Goal: Transaction & Acquisition: Purchase product/service

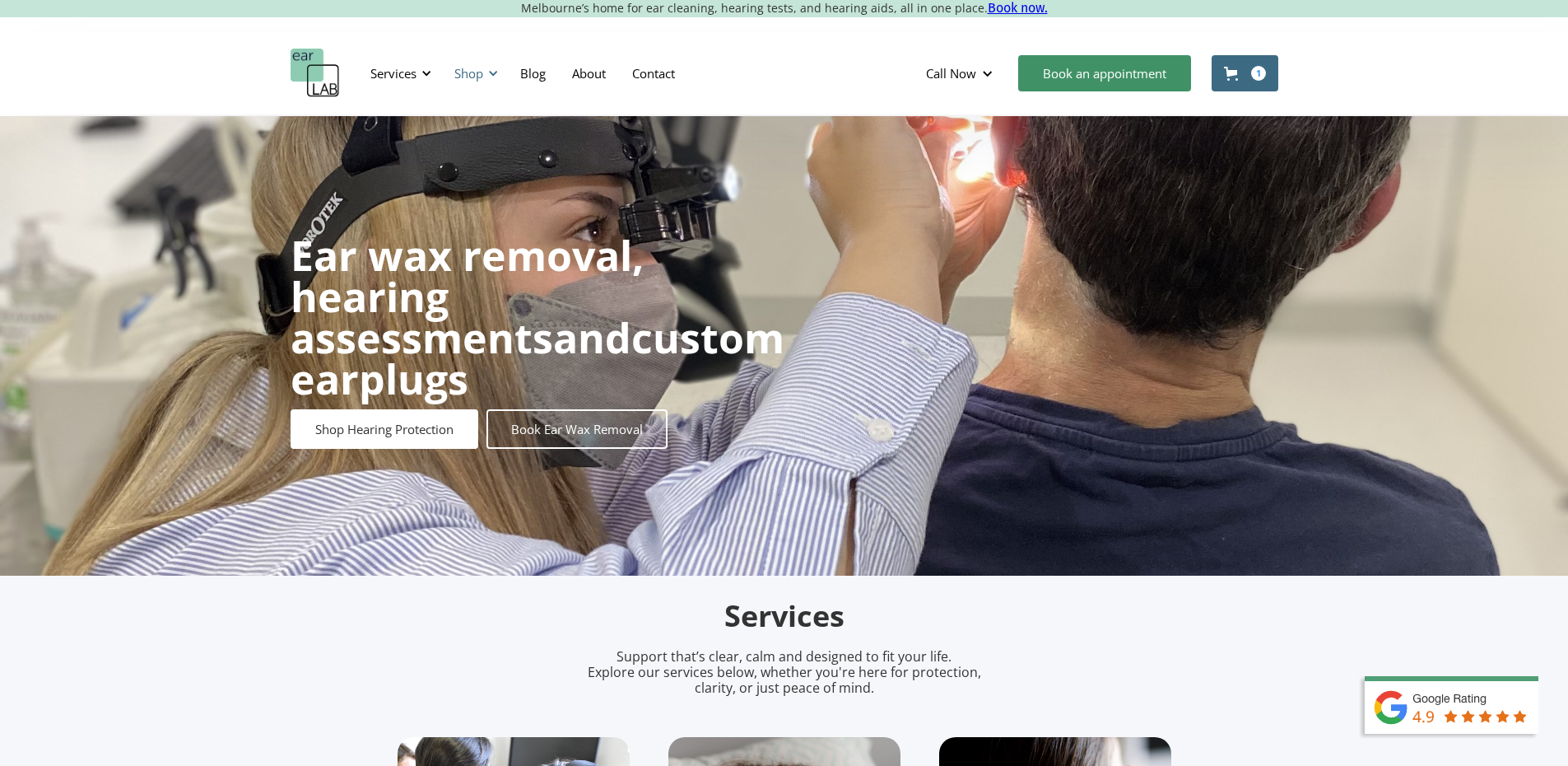
click at [466, 61] on div "Shop" at bounding box center [474, 73] width 58 height 50
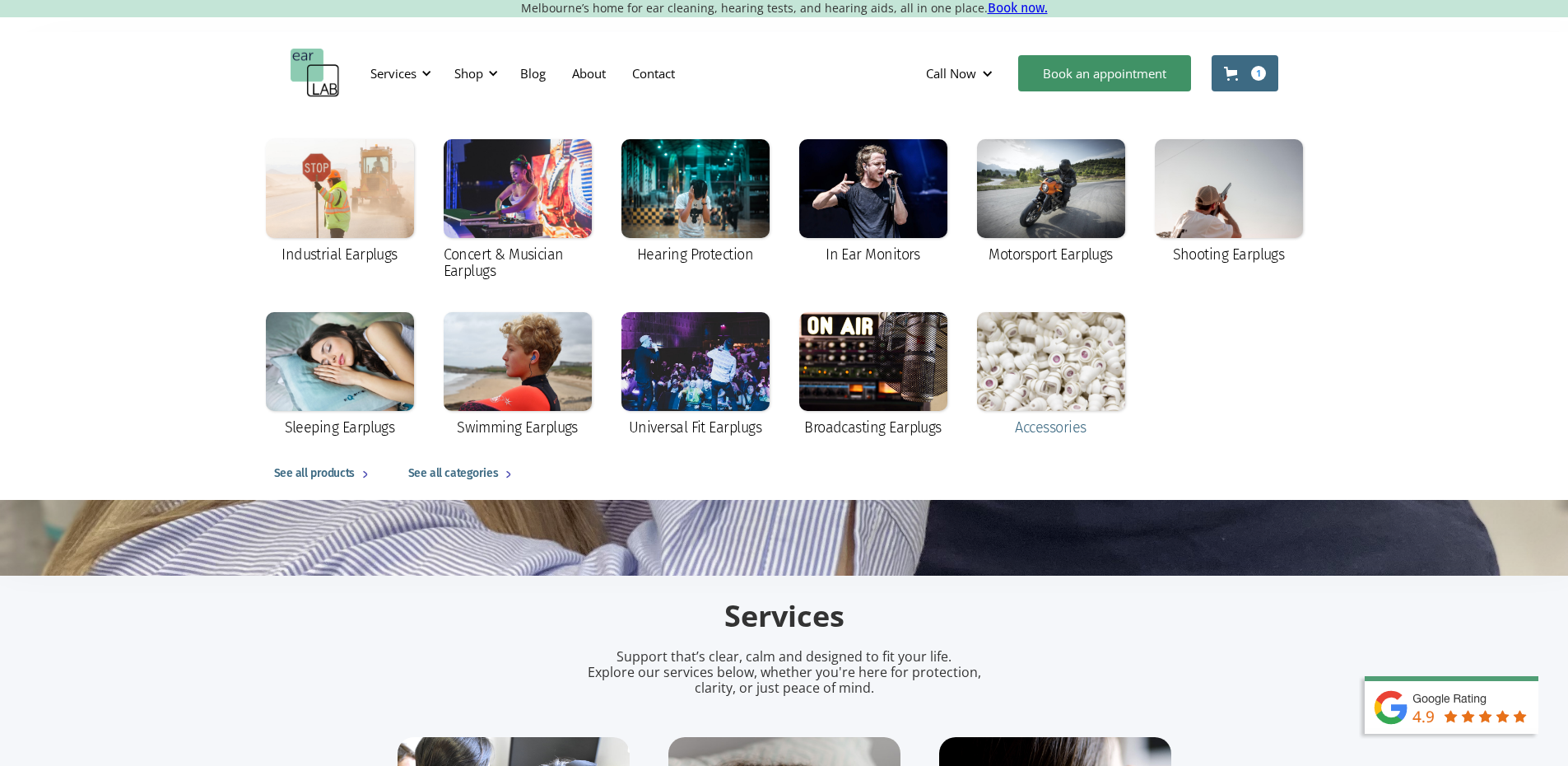
click at [991, 398] on div at bounding box center [1051, 361] width 148 height 98
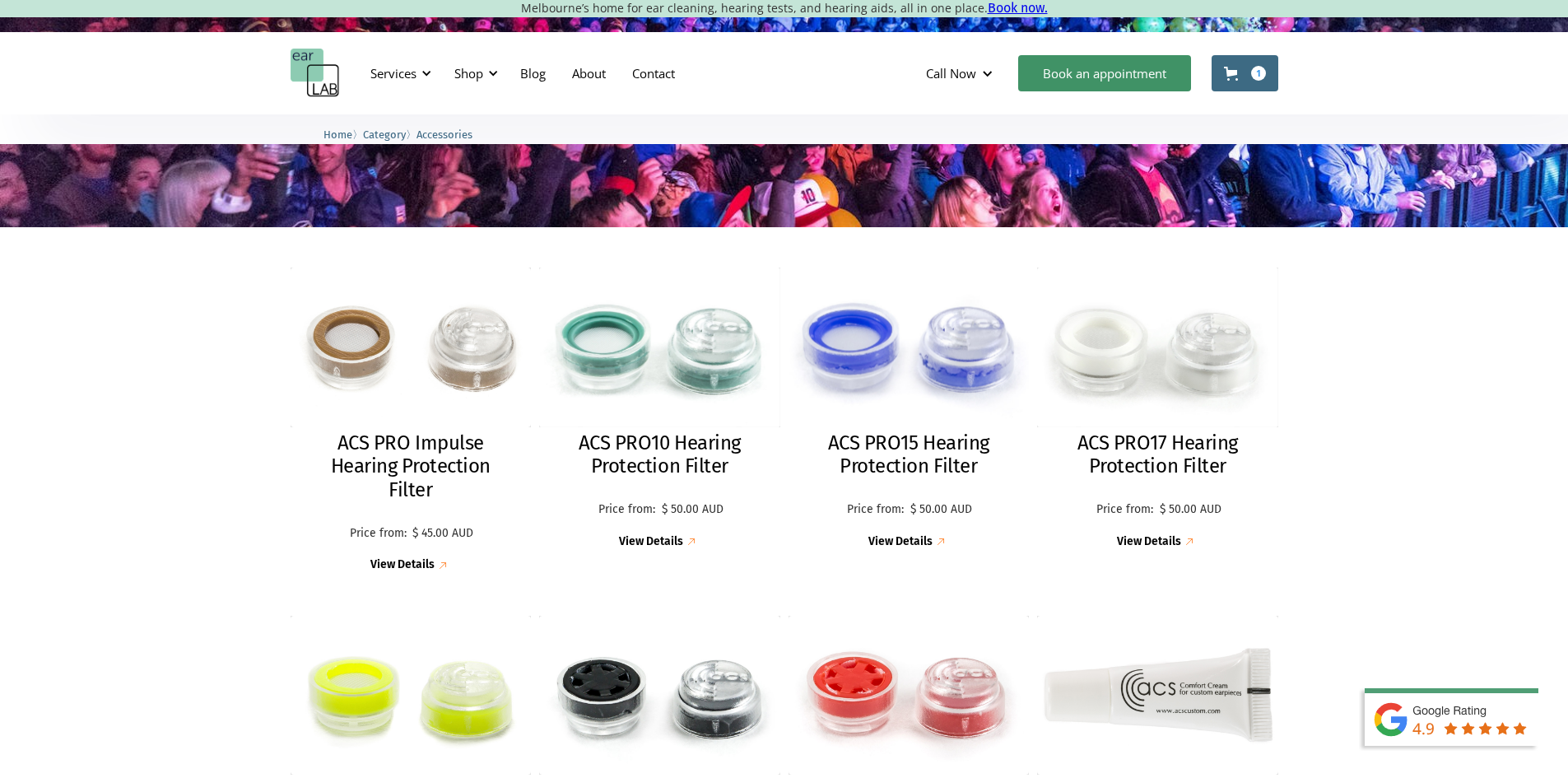
click at [686, 409] on img at bounding box center [660, 348] width 241 height 160
